Goal: Answer question/provide support

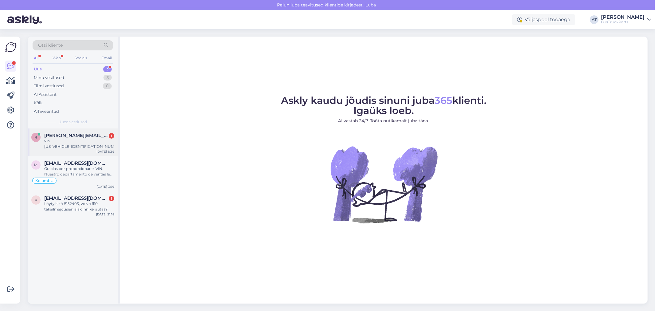
click at [76, 136] on span "[PERSON_NAME][EMAIL_ADDRESS][DOMAIN_NAME]" at bounding box center [76, 136] width 64 height 6
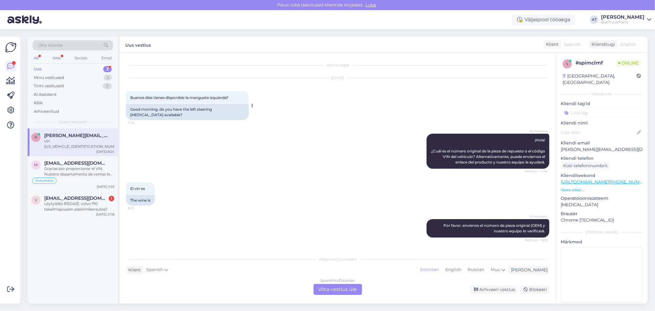
click at [223, 111] on div "Good morning, do you have the left steering [MEDICAL_DATA] available?" at bounding box center [187, 112] width 123 height 16
copy div "[MEDICAL_DATA]"
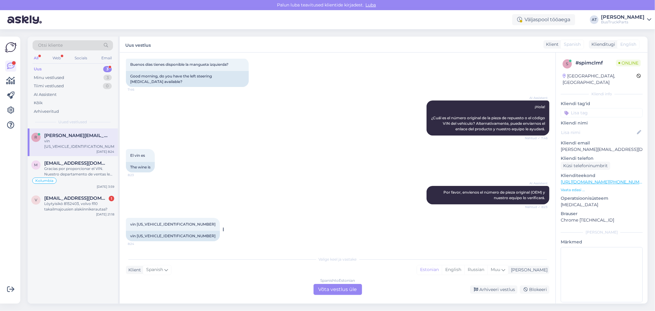
click at [154, 237] on div "vin [US_VEHICLE_IDENTIFICATION_NUMBER]" at bounding box center [173, 236] width 94 height 10
copy div "[US_VEHICLE_IDENTIFICATION_NUMBER]"
click at [336, 287] on div "Spanish to Estonian Võta vestlus üle" at bounding box center [338, 289] width 49 height 11
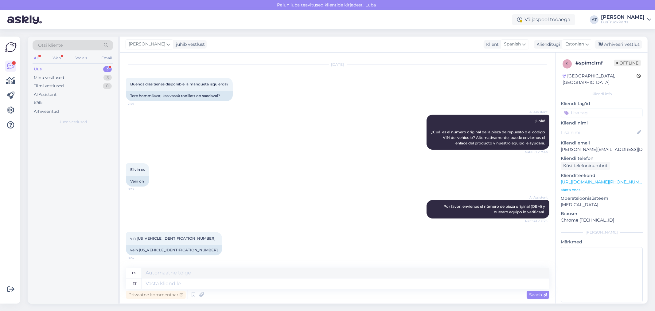
scroll to position [13, 0]
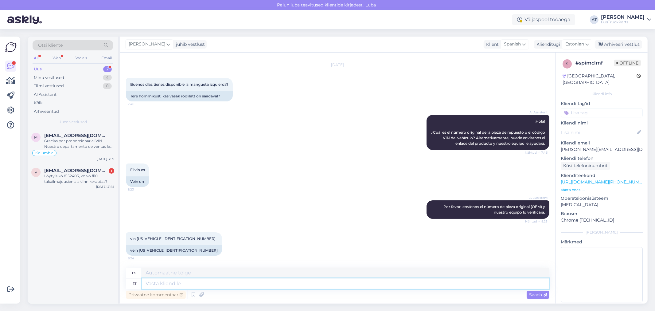
click at [297, 283] on textarea at bounding box center [346, 283] width 408 height 10
type textarea "Good"
type textarea "Bien"
type textarea "Good morning!"
type textarea "¡Buen día!"
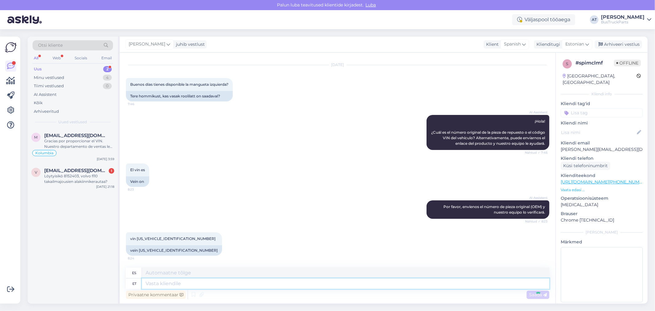
scroll to position [50, 0]
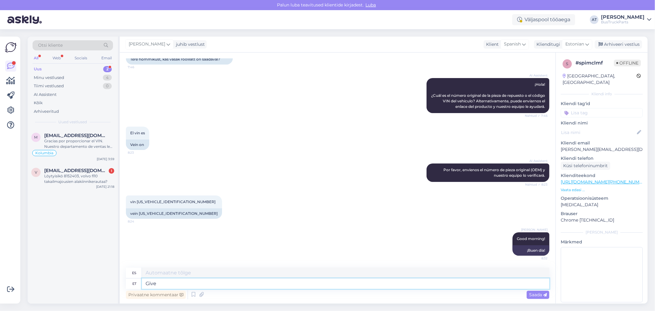
type textarea "Give m"
type textarea "Dar"
type textarea "Give me"
type textarea "Dame"
type textarea "Give me few m"
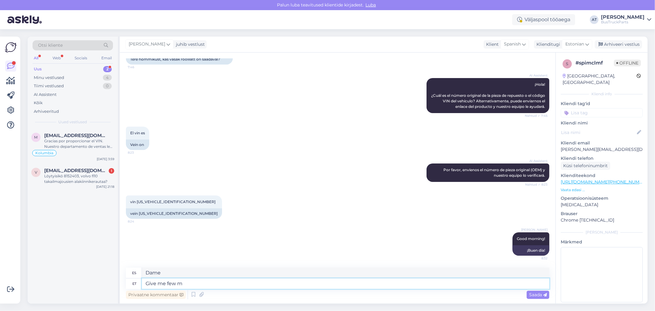
type textarea "Dame un poco"
type textarea "Give me few minutes"
type textarea "Dame unos minutos"
type textarea "Give me few minutes and"
type textarea "Dame unos minutos y"
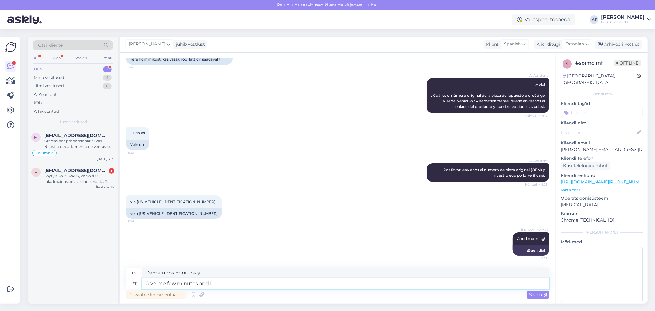
type textarea "Give me few minutes and I"
type textarea "Dame unos minutos y yo"
type textarea "Give me few minutes and I will t"
type textarea "Dame unos minutos y lo haré."
type textarea "Give me few minutes and I will try t"
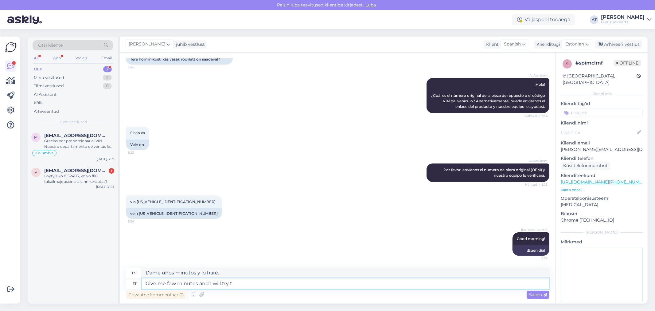
type textarea "Dame unos minutos y lo intentaré."
type textarea "Give me few minutes and I will try to find"
type textarea "Dame unos minutos y trataré de encontrarlo."
type textarea "Give me few minutes and I will try to find the"
type textarea "Dame unos minutos y trataré de encontrarlos."
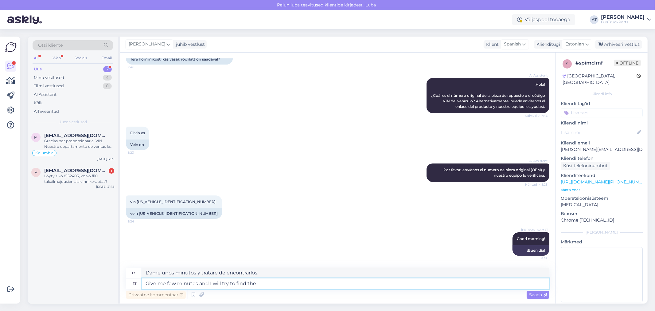
click at [253, 282] on textarea "Give me few minutes and I will try to find the" at bounding box center [346, 283] width 408 height 10
click at [306, 285] on textarea "Give me few minutes and I will try to find needed" at bounding box center [346, 283] width 408 height 10
paste textarea "Steering [MEDICAL_DATA]"
type textarea "Give me few minutes and I will try to find needed Steering [MEDICAL_DATA]"
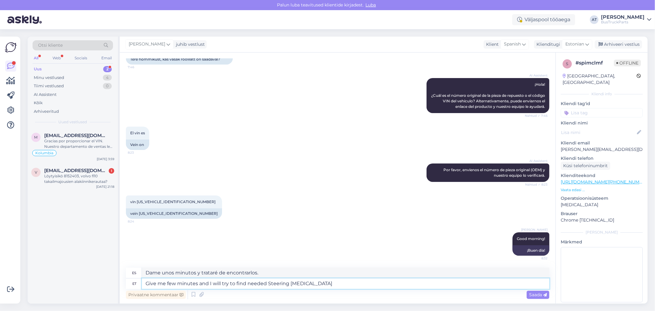
click at [293, 281] on textarea "Give me few minutes and I will try to find needed Steering [MEDICAL_DATA]" at bounding box center [346, 283] width 408 height 10
type textarea "Dame unos minutos y trataré de encontrar el muñón de dirección necesario."
type textarea "Give me few minutes and I will try to find needed Steering [MEDICAL_DATA]"
type textarea "Dame unos minutos e intentaré encontrar el muñón de dirección necesario."
click at [268, 283] on textarea "Give me few minutes and I will try to find needed Steering [MEDICAL_DATA]" at bounding box center [346, 283] width 408 height 10
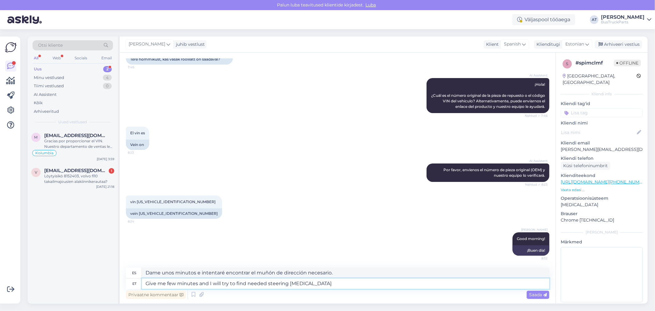
type textarea "Give me few minutes and I will try to find needed steering [MEDICAL_DATA]"
click at [538, 294] on span "Saada" at bounding box center [538, 295] width 18 height 6
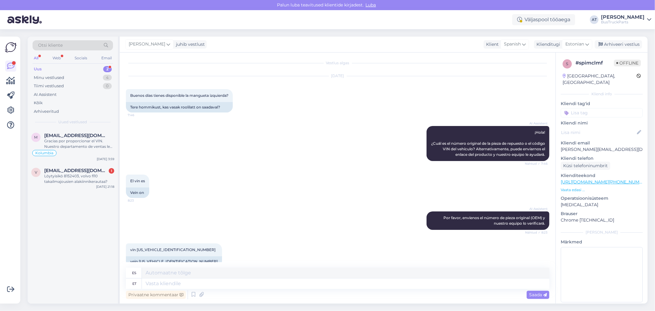
scroll to position [0, 0]
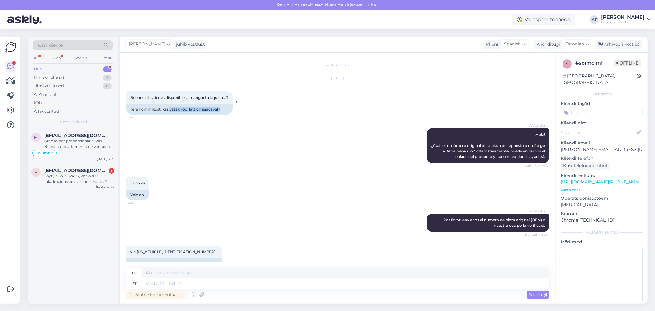
drag, startPoint x: 168, startPoint y: 108, endPoint x: 238, endPoint y: 108, distance: 70.0
click at [233, 108] on div "Buenos días tienes disponible la mangueta izquierda? 7:46 Tere hommikust, kas v…" at bounding box center [179, 102] width 107 height 23
click at [588, 44] on icon at bounding box center [587, 44] width 4 height 7
type input "en"
click at [545, 71] on link "English" at bounding box center [563, 72] width 68 height 10
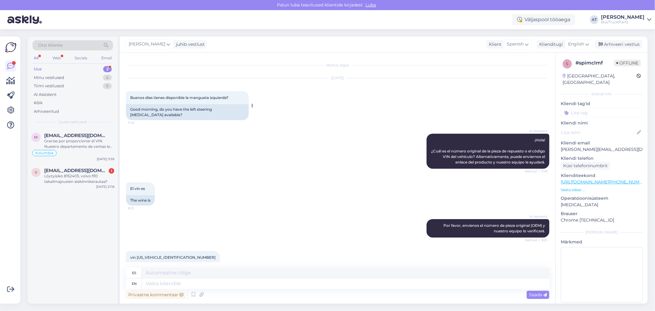
click at [202, 119] on div "Good morning, do you have the left steering [MEDICAL_DATA] available?" at bounding box center [187, 112] width 123 height 16
click at [606, 108] on input at bounding box center [602, 112] width 82 height 9
type input "Ei"
click at [603, 149] on span "Ei [PERSON_NAME]" at bounding box center [602, 151] width 37 height 4
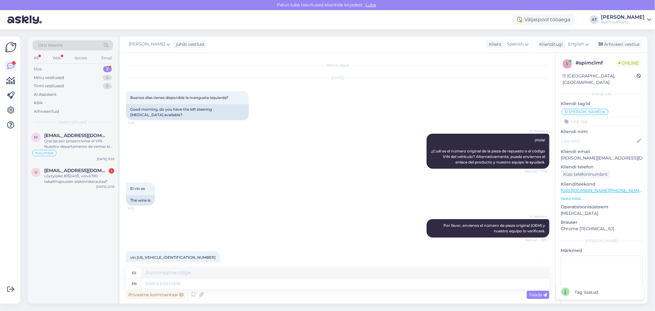
click at [611, 117] on input at bounding box center [602, 121] width 82 height 9
type input "[GEOGRAPHIC_DATA]"
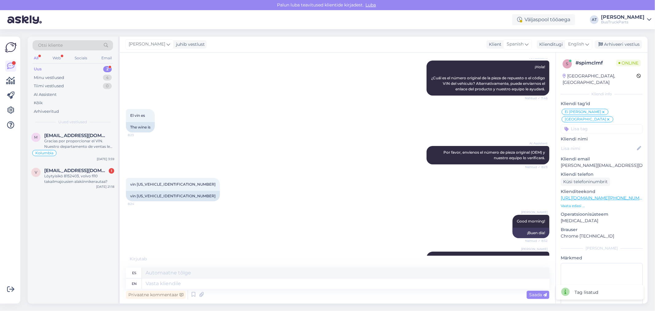
scroll to position [110, 0]
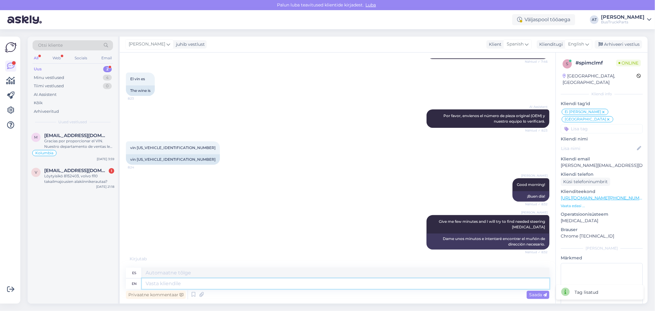
click at [301, 280] on textarea at bounding box center [346, 283] width 408 height 10
type textarea "Kahjuks, m"
type textarea "Kahjuks,"
type textarea "Kahjuks, meil p"
type textarea "Kahjuks, meil"
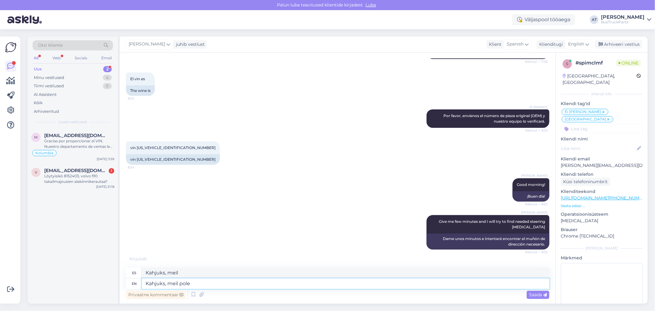
type textarea "Kahjuks, meil pole"
type textarea "Kahjuks, meil pole p"
type textarea "Kahjuks, mi pole p"
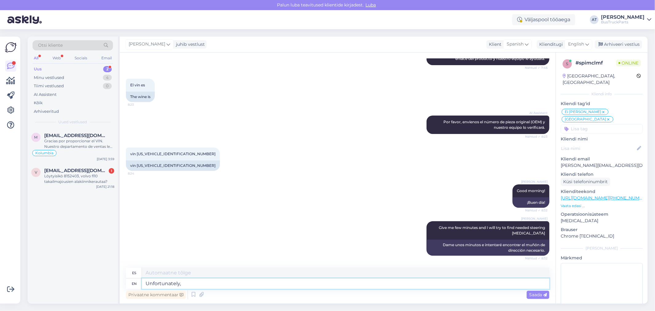
type textarea "Unfortunately, w"
type textarea "Desafortunadamente,"
type textarea "Unfortunately, we"
type textarea "Desafortunadamente, nosotros"
type textarea "Unfortunately, we don´t h"
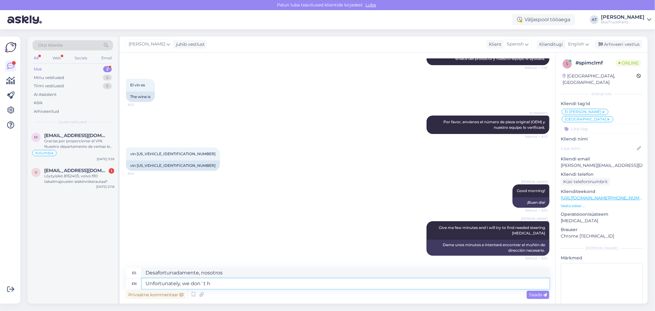
type textarea "Lamentablemente, no lo somos."
type textarea "Unfortunately, we don´t ha"
type textarea "Lamentablemente no lo tenemos"
type textarea "Unfortunately, we don´t have"
type textarea "Lamentablemente no tenemos"
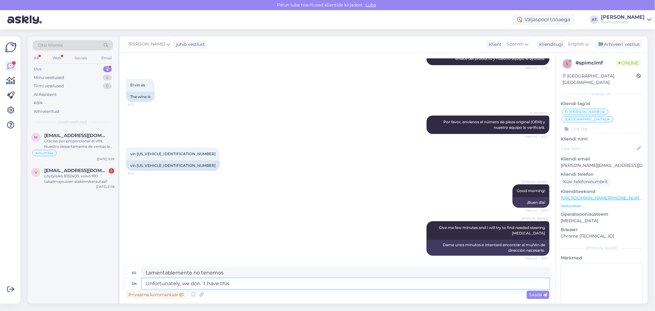
type textarea "Unfortunately, we don´t have this"
type textarea "Lamentablemente no tenemos esto"
type textarea "Unfortunately, we don´t have this s"
type textarea "Lamentablemente no tenemos este s"
type textarea "Unfortunately, we don´t have this spare pa"
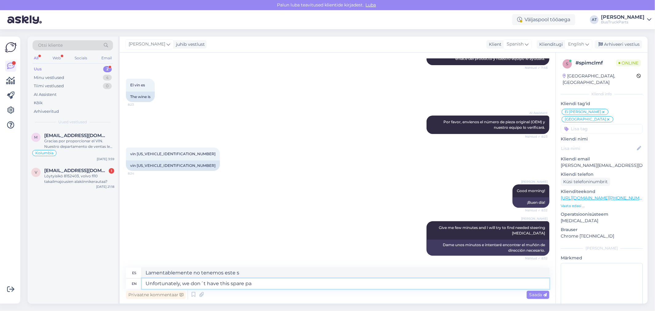
type textarea "Lamentablemente no tenemos este repuesto."
type textarea "Unfortunately, we don´t have this spare part."
type textarea "Lamentablemente no disponemos de este repuesto."
type textarea "Unfortunately, we don´t have this spare part."
click at [289, 278] on textarea "Unfortunately, we don´t have this spare part." at bounding box center [346, 283] width 408 height 10
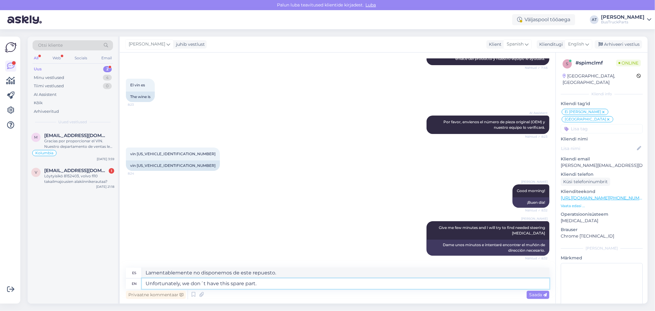
scroll to position [110, 0]
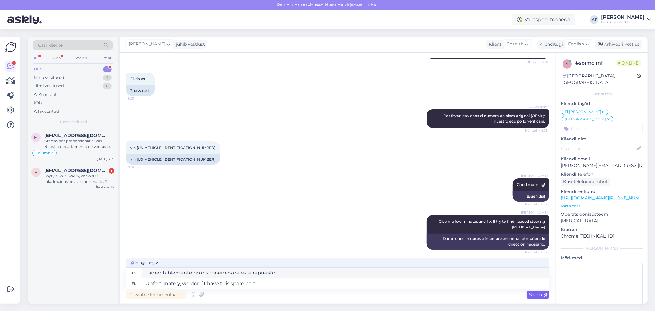
click at [538, 297] on div "Saada" at bounding box center [538, 295] width 23 height 8
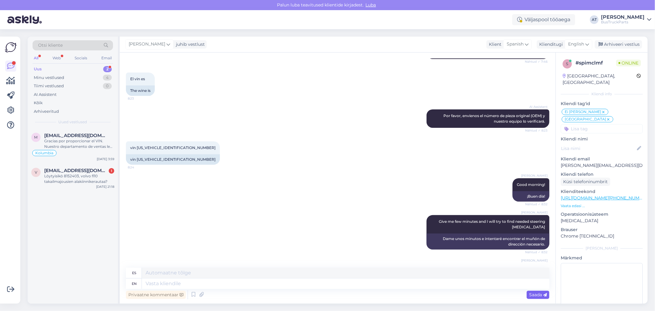
scroll to position [179, 0]
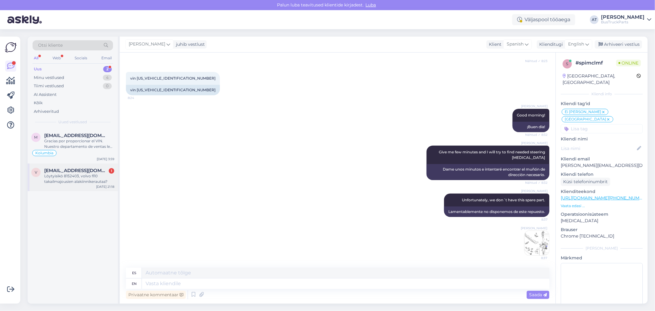
click at [82, 180] on div "Löytyisikö 8152403, volvo fl10 takailmajousien alakiinnikerautaa?" at bounding box center [79, 178] width 70 height 11
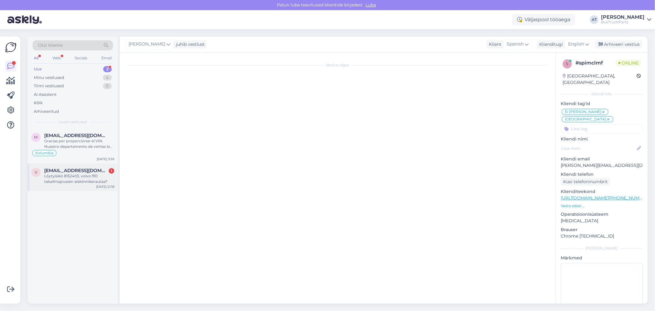
scroll to position [0, 0]
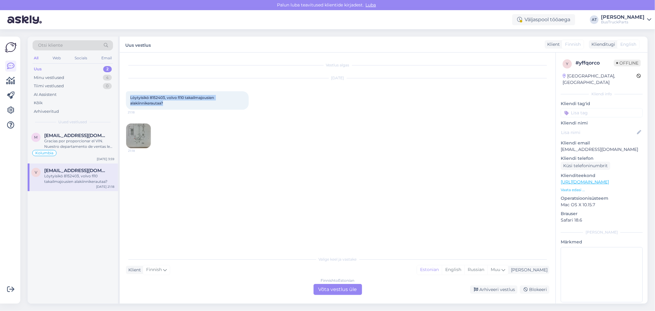
drag, startPoint x: 170, startPoint y: 101, endPoint x: 127, endPoint y: 93, distance: 43.4
click at [127, 93] on div "Löytyisikö 8152403, volvo fl10 takailmajousien alakiinnikerautaa? 21:18" at bounding box center [187, 100] width 123 height 18
copy span "Löytyisikö 8152403, volvo fl10 takailmajousien alakiinnikerautaa?"
click at [333, 287] on div "Finnish to Estonian Võta vestlus üle" at bounding box center [338, 289] width 49 height 11
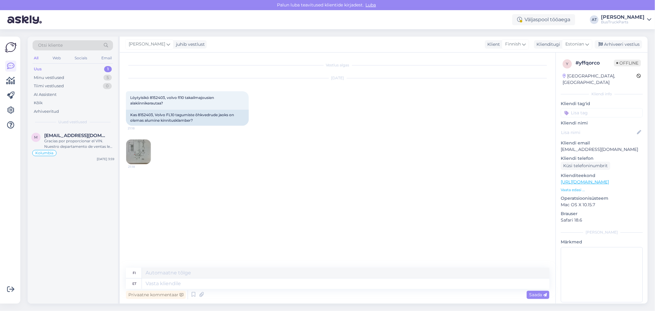
click at [135, 147] on img at bounding box center [138, 151] width 25 height 25
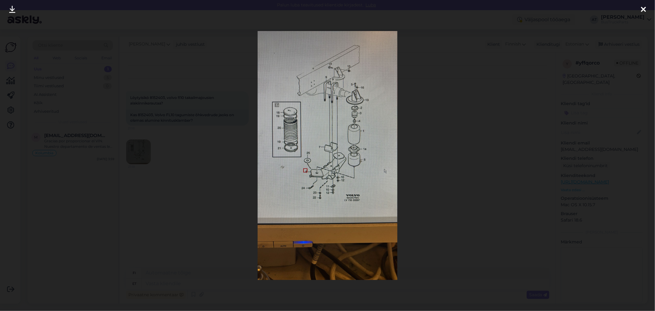
click at [485, 173] on div at bounding box center [327, 155] width 655 height 311
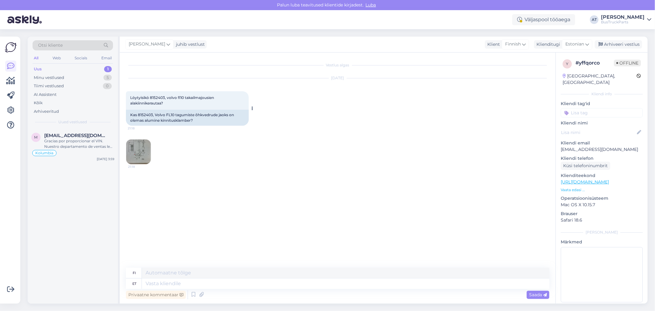
click at [140, 112] on div "Kas 8152403, Volvo FL10 tagumiste õhkvedrude jaoks on olemas alumine kinnituskl…" at bounding box center [187, 118] width 123 height 16
copy div "8152403"
drag, startPoint x: 165, startPoint y: 155, endPoint x: 134, endPoint y: 149, distance: 31.6
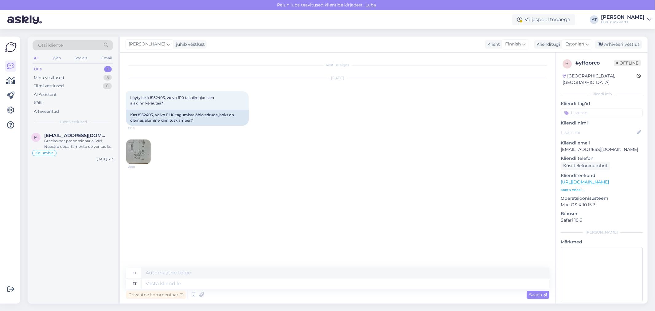
click at [164, 155] on div "[DATE] Löytyisikö 8152403, volvo fl10 takailmajousien alakiinnikerautaa? 21:18 …" at bounding box center [338, 122] width 424 height 100
click at [133, 149] on img at bounding box center [138, 151] width 25 height 25
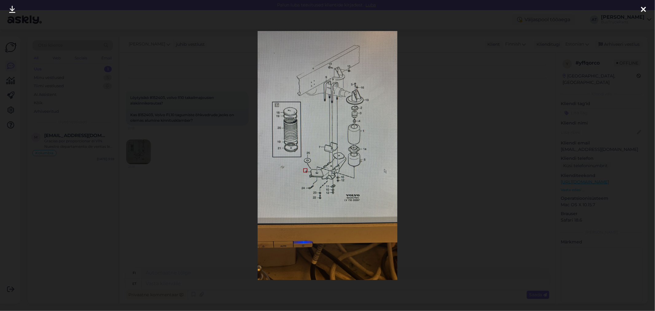
click at [404, 198] on div at bounding box center [327, 155] width 655 height 311
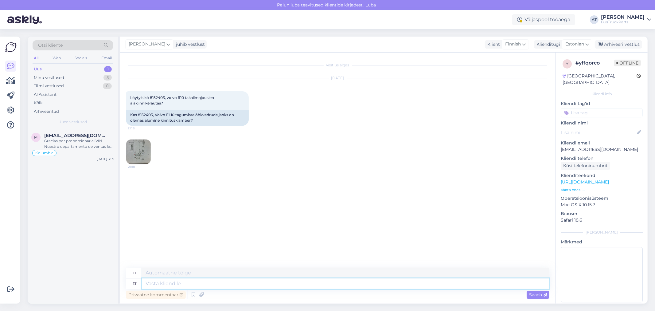
click at [323, 280] on textarea at bounding box center [346, 283] width 408 height 10
type textarea "Hello"
type textarea "Hei"
type textarea "Hello~!"
type textarea "Hei~!"
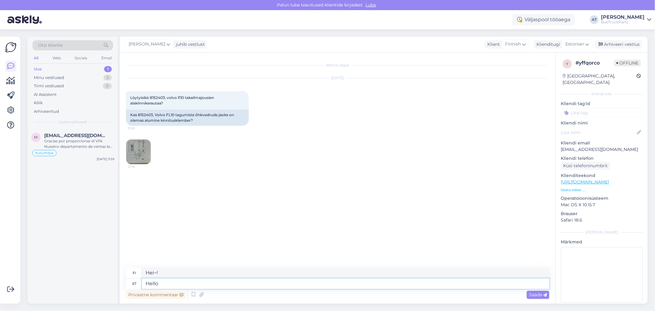
type textarea "Hello!"
type textarea "Hei"
type textarea "Hello!"
type textarea "Hei!"
type textarea "Hello! [GEOGRAPHIC_DATA]"
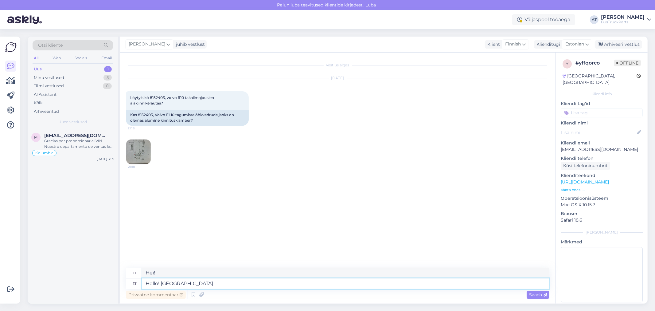
type textarea "Hei! Valitettavasti"
type textarea "Hello! Unfortunately, we do"
type textarea "Hei! Valitettavasti me"
type textarea "Hello! Unfortunately, we don´t ha"
type textarea "Hei! Valitettavasti meillä ei ole"
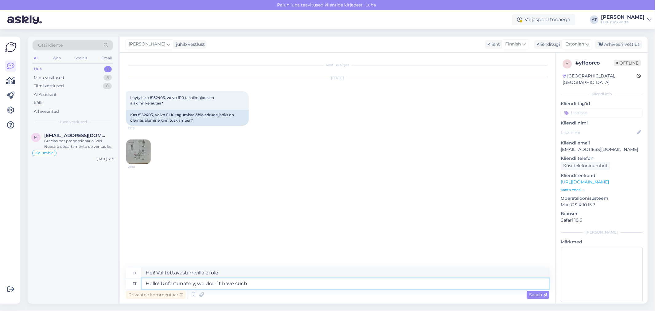
type textarea "Hello! Unfortunately, we don´t have such s"
type textarea "Hei! Valitettavasti meillä ei ole sellaista"
type textarea "Hello! Unfortunately, we don´t have such spare pa"
type textarea "Hei! Valitettavasti meillä ei ole sellaista ylimääräistä"
type textarea "Hello! Unfortunately, we don´t have such spare part-"
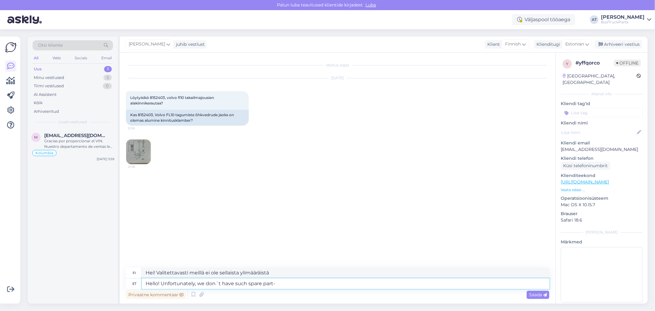
type textarea "Hei! Valitettavasti meillä ei ole sellaisia ​​varaosia-"
type textarea "Hello! Unfortunately, we don´t have such spare part. S"
type textarea "Hei! Valitettavasti meillä ei ole kyseistä varaosaa."
type textarea "Hello! Unfortunately, we don´t have such spare part. Sorry!"
type textarea "Hei! Valitettavasti meillä ei ole kyseistä varaosaa. Pahoittelut!"
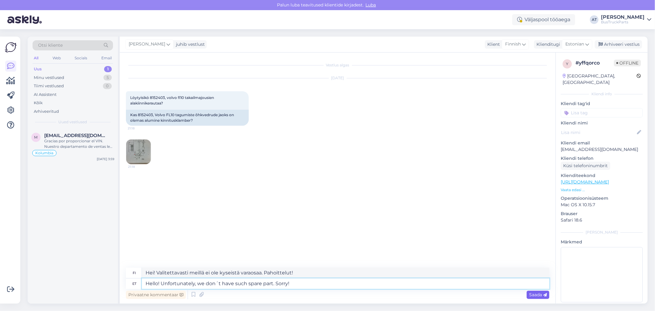
type textarea "Hello! Unfortunately, we don´t have such spare part. Sorry!"
click at [533, 295] on span "Saada" at bounding box center [538, 295] width 18 height 6
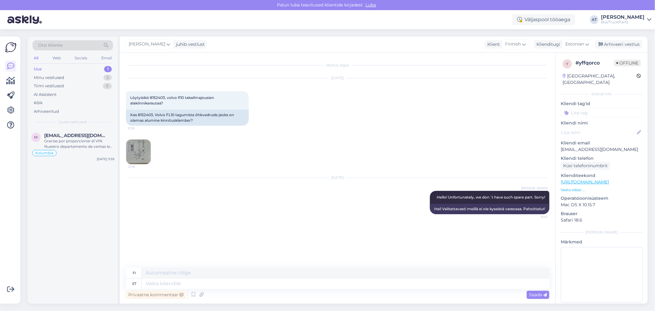
click at [85, 69] on div "Uus 1" at bounding box center [73, 69] width 80 height 9
click at [72, 133] on span "[EMAIL_ADDRESS][DOMAIN_NAME]" at bounding box center [76, 136] width 64 height 6
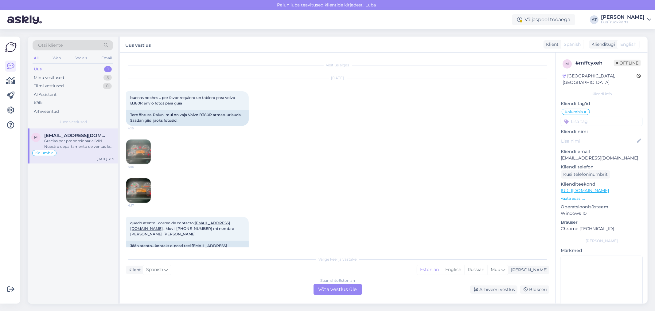
scroll to position [585, 0]
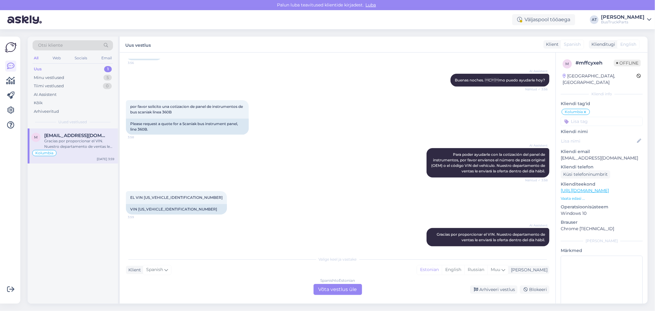
click at [347, 291] on div "Spanish to Estonian Võta vestlus üle" at bounding box center [338, 289] width 49 height 11
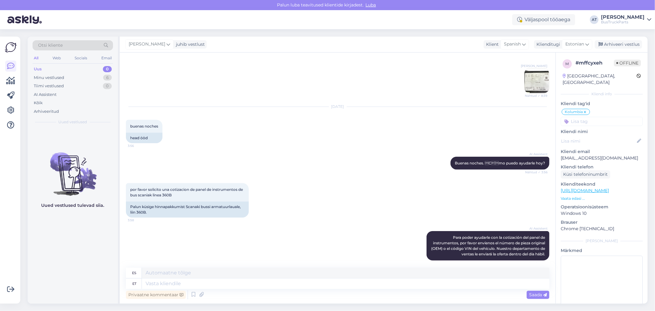
scroll to position [570, 0]
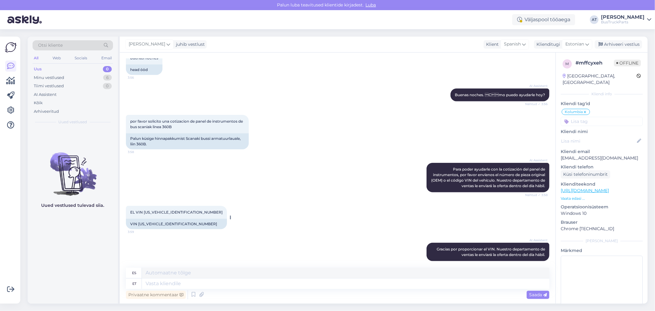
click at [173, 219] on div "VIN [US_VEHICLE_IDENTIFICATION_NUMBER]" at bounding box center [176, 224] width 101 height 10
copy div "[US_VEHICLE_IDENTIFICATION_NUMBER]"
click at [164, 219] on div "VIN [US_VEHICLE_IDENTIFICATION_NUMBER]" at bounding box center [176, 224] width 101 height 10
click at [162, 219] on div "VIN [US_VEHICLE_IDENTIFICATION_NUMBER]" at bounding box center [176, 224] width 101 height 10
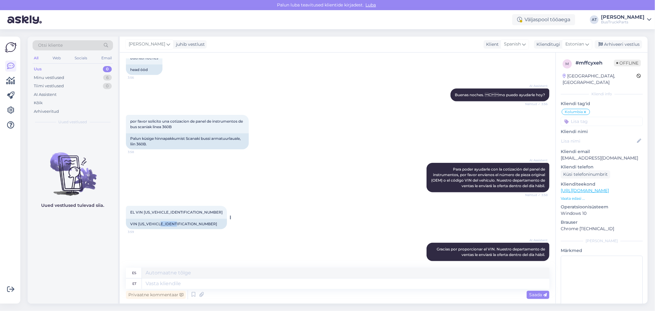
drag, startPoint x: 162, startPoint y: 218, endPoint x: 178, endPoint y: 218, distance: 16.3
click at [178, 219] on div "VIN [US_VEHICLE_IDENTIFICATION_NUMBER]" at bounding box center [176, 224] width 101 height 10
copy div "3838614"
click at [229, 283] on textarea at bounding box center [346, 283] width 408 height 10
click at [583, 48] on div "Estonian" at bounding box center [577, 44] width 30 height 10
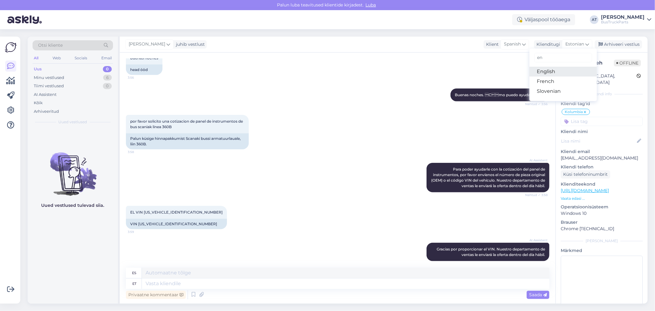
click at [575, 74] on link "English" at bounding box center [563, 72] width 68 height 10
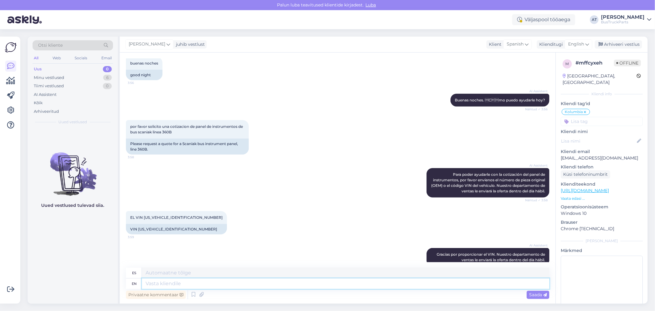
click at [290, 279] on textarea at bounding box center [346, 283] width 408 height 10
type textarea "Good m"
type textarea "Bien"
type textarea "Good morning"
type textarea "Buen día"
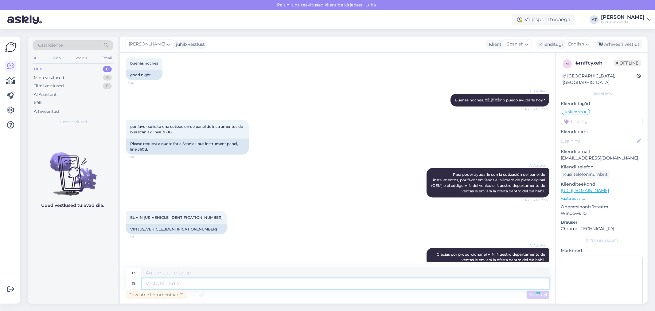
scroll to position [602, 0]
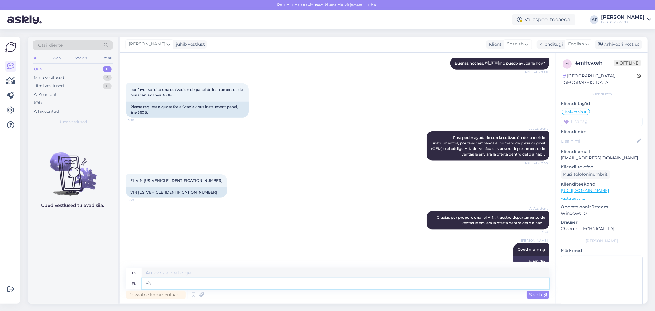
type textarea "You"
type textarea "Tú"
type textarea "You mean"
type textarea "Te refieres a"
type textarea "You mean this"
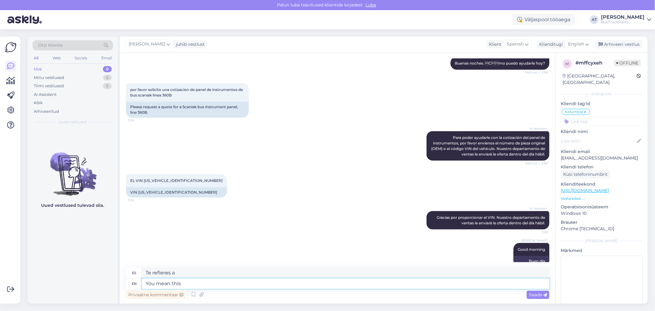
type textarea "¿Te refieres a esto?"
paste textarea "[URL][DOMAIN_NAME]"
type textarea "You mean this [URL][DOMAIN_NAME]"
type textarea "¿Te refieres a esto [URL][DOMAIN_NAME] ?"
type textarea "You mean this [URL][DOMAIN_NAME] ?"
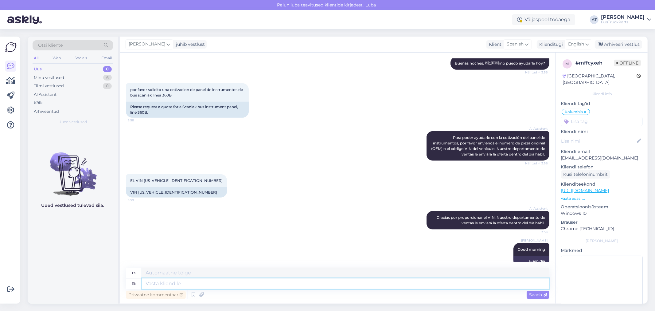
scroll to position [661, 0]
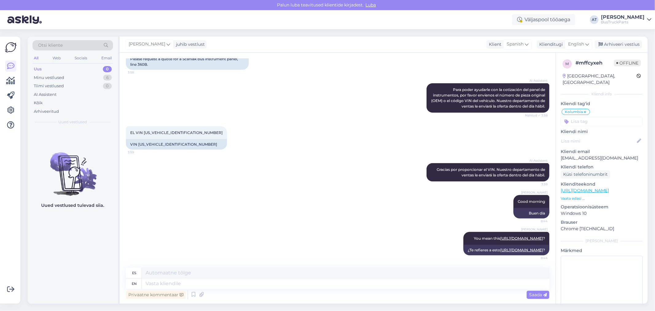
click at [602, 155] on p "[EMAIL_ADDRESS][DOMAIN_NAME]" at bounding box center [602, 158] width 82 height 6
copy p "[EMAIL_ADDRESS][DOMAIN_NAME]"
click at [377, 276] on textarea at bounding box center [346, 273] width 408 height 10
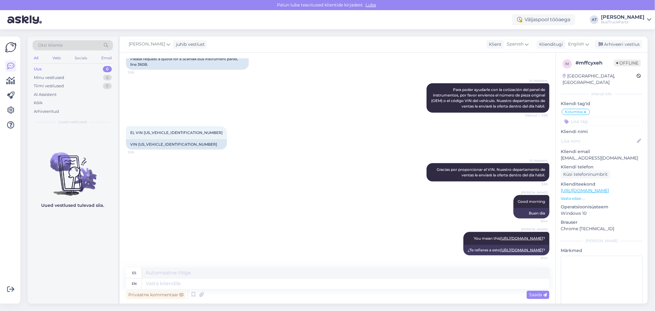
click at [382, 289] on div "Privaatne kommentaar Saada" at bounding box center [338, 295] width 424 height 12
click at [75, 79] on div "Minu vestlused 6" at bounding box center [73, 77] width 80 height 9
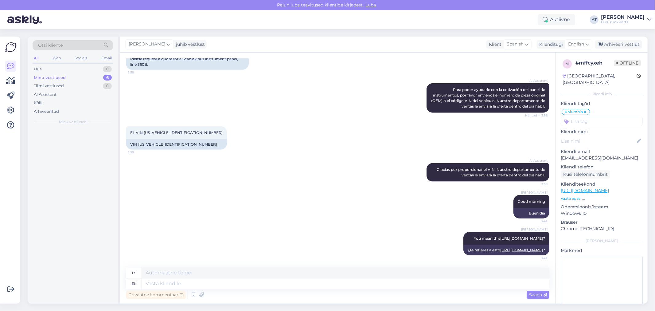
click at [75, 79] on div "Minu vestlused 6" at bounding box center [73, 77] width 80 height 9
click at [56, 76] on div "Minu vestlused" at bounding box center [50, 78] width 32 height 6
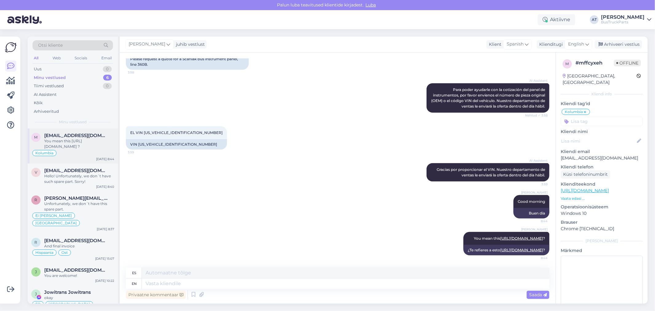
click at [63, 133] on span "[EMAIL_ADDRESS][DOMAIN_NAME]" at bounding box center [76, 136] width 64 height 6
click at [87, 166] on div "v [EMAIL_ADDRESS][DOMAIN_NAME] Hello! Unfortunately, we don´t have such spare p…" at bounding box center [73, 177] width 90 height 28
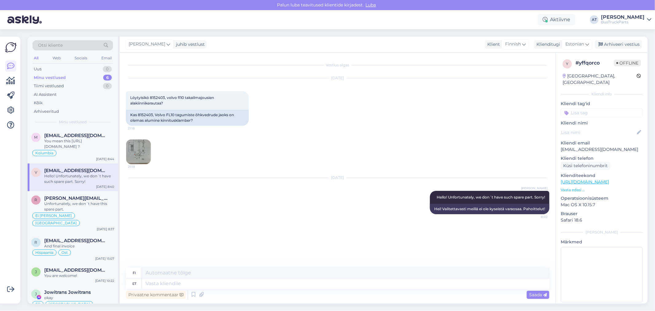
scroll to position [0, 0]
click at [598, 108] on input at bounding box center [602, 112] width 82 height 9
type input "ei ol"
click at [603, 127] on div "Ei [PERSON_NAME]" at bounding box center [602, 128] width 82 height 17
click at [602, 127] on span "Ei [PERSON_NAME]" at bounding box center [602, 129] width 37 height 4
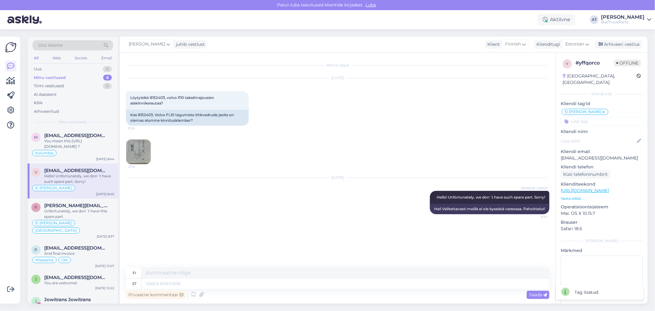
click at [618, 117] on input at bounding box center [602, 121] width 82 height 9
type input "[GEOGRAPHIC_DATA]"
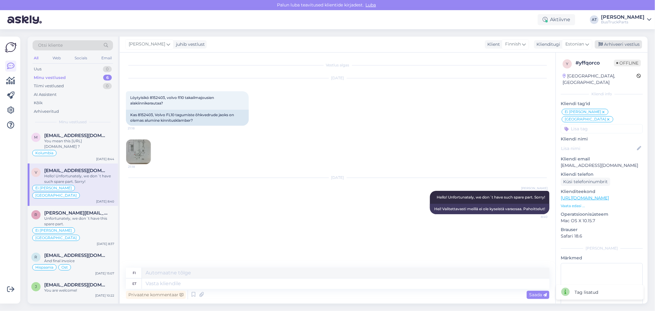
click at [614, 46] on div "Arhiveeri vestlus" at bounding box center [618, 44] width 47 height 8
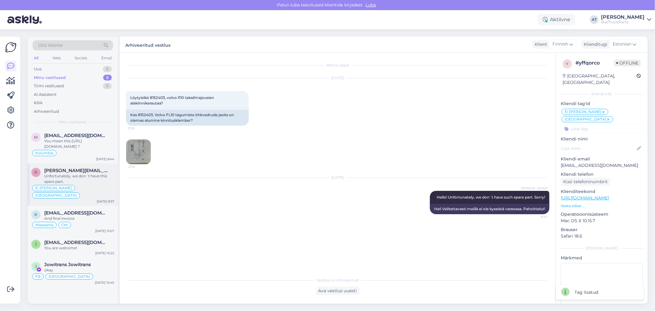
click at [46, 180] on div "Unfortunately, we don´t have this spare part." at bounding box center [79, 178] width 70 height 11
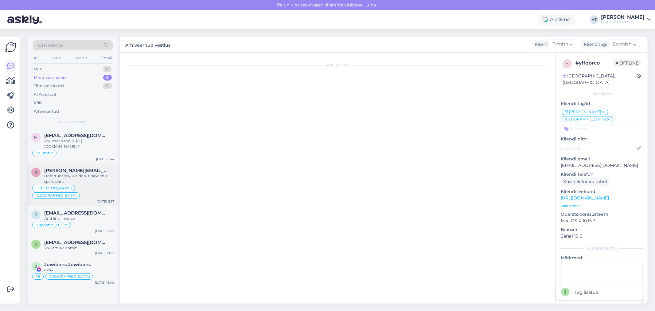
scroll to position [179, 0]
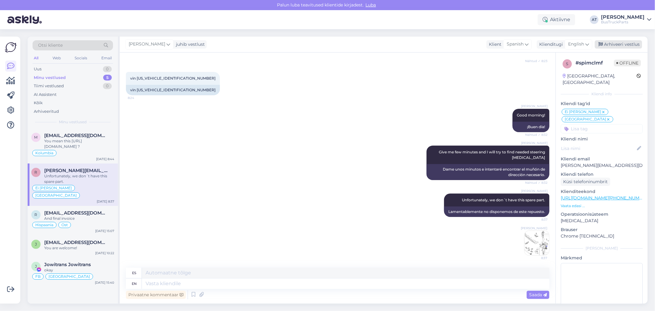
click at [615, 47] on div "Arhiveeri vestlus" at bounding box center [618, 44] width 47 height 8
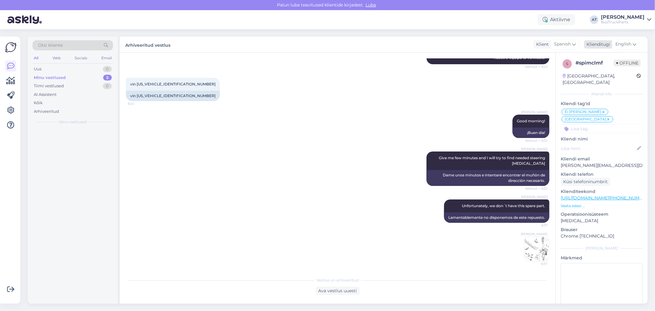
scroll to position [173, 0]
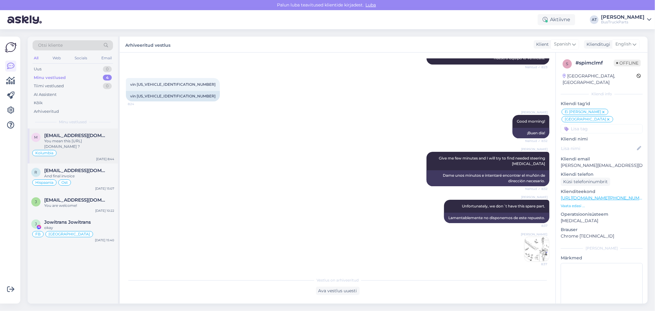
click at [73, 147] on div "You mean this [URL][DOMAIN_NAME] ?" at bounding box center [79, 143] width 70 height 11
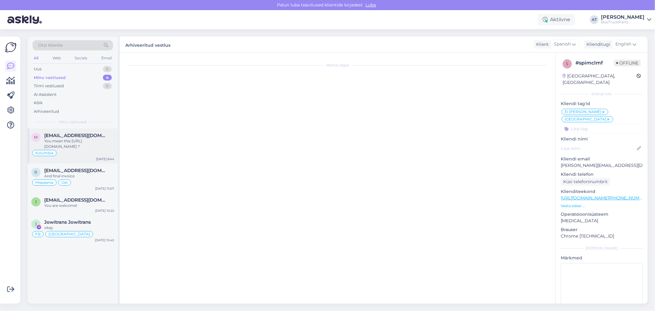
scroll to position [661, 0]
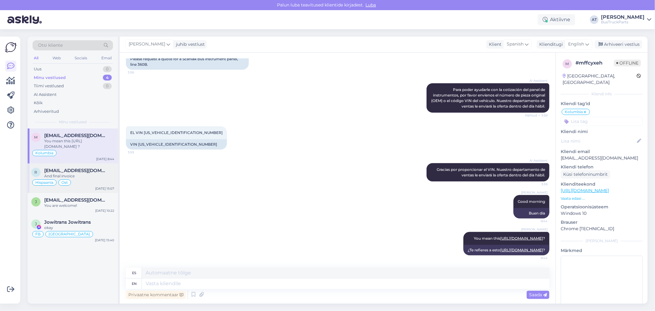
click at [82, 173] on div "[EMAIL_ADDRESS][DOMAIN_NAME] And final invoice" at bounding box center [79, 173] width 70 height 11
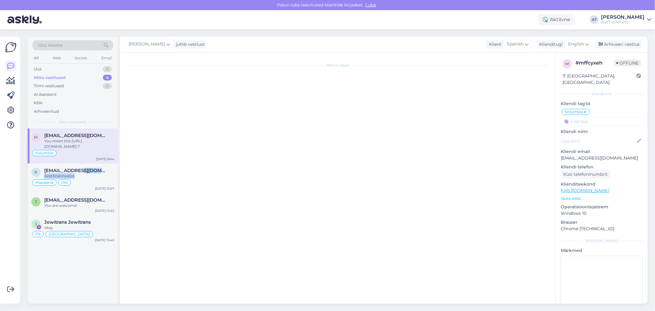
scroll to position [564, 0]
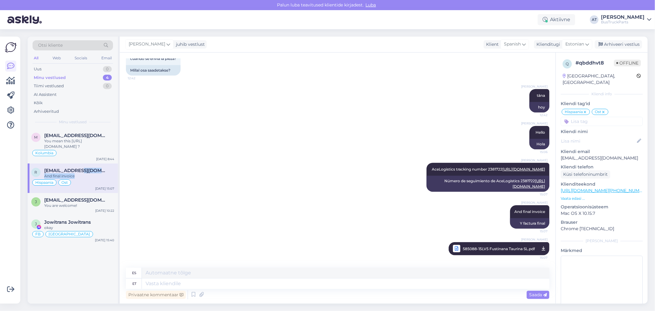
click at [92, 173] on div "And final invoice" at bounding box center [79, 176] width 70 height 6
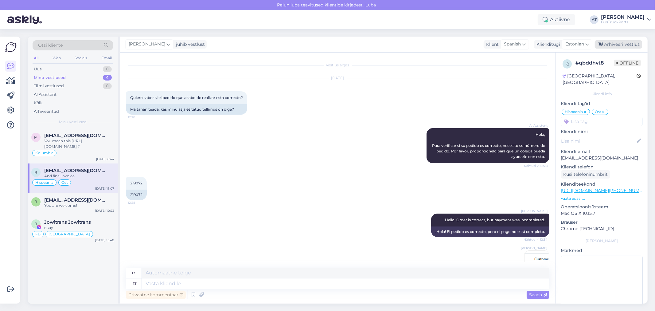
click at [623, 47] on div "Arhiveeri vestlus" at bounding box center [618, 44] width 47 height 8
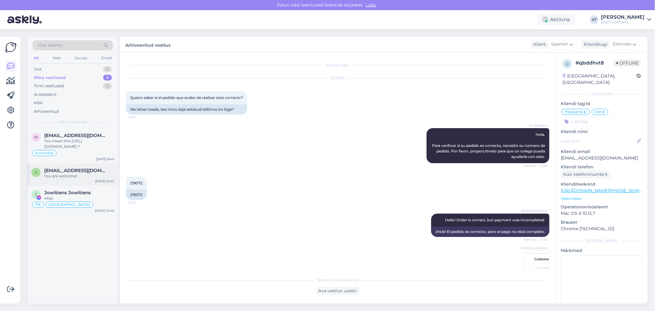
click at [32, 179] on div "[PERSON_NAME] [PERSON_NAME][EMAIL_ADDRESS][DOMAIN_NAME] You are welcome!" at bounding box center [72, 173] width 83 height 11
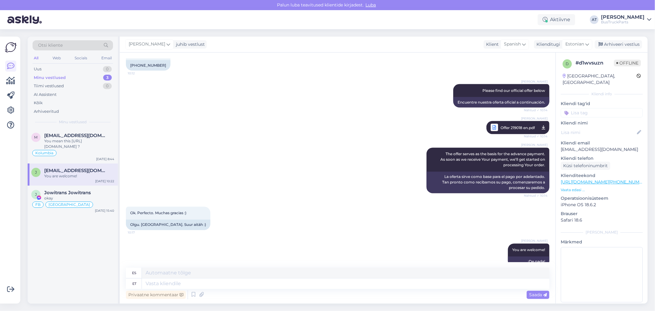
click at [601, 108] on input at bounding box center [602, 112] width 82 height 9
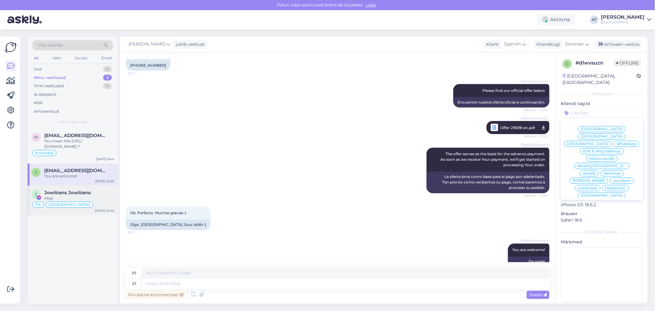
click at [69, 189] on div "J [PERSON_NAME] okay FB [GEOGRAPHIC_DATA] [DATE] 15:40" at bounding box center [73, 200] width 90 height 29
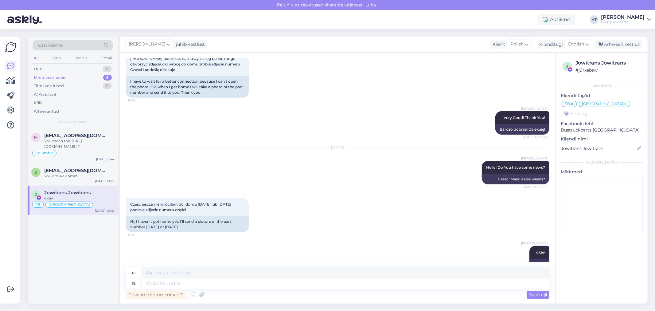
scroll to position [505, 0]
